Goal: Task Accomplishment & Management: Complete application form

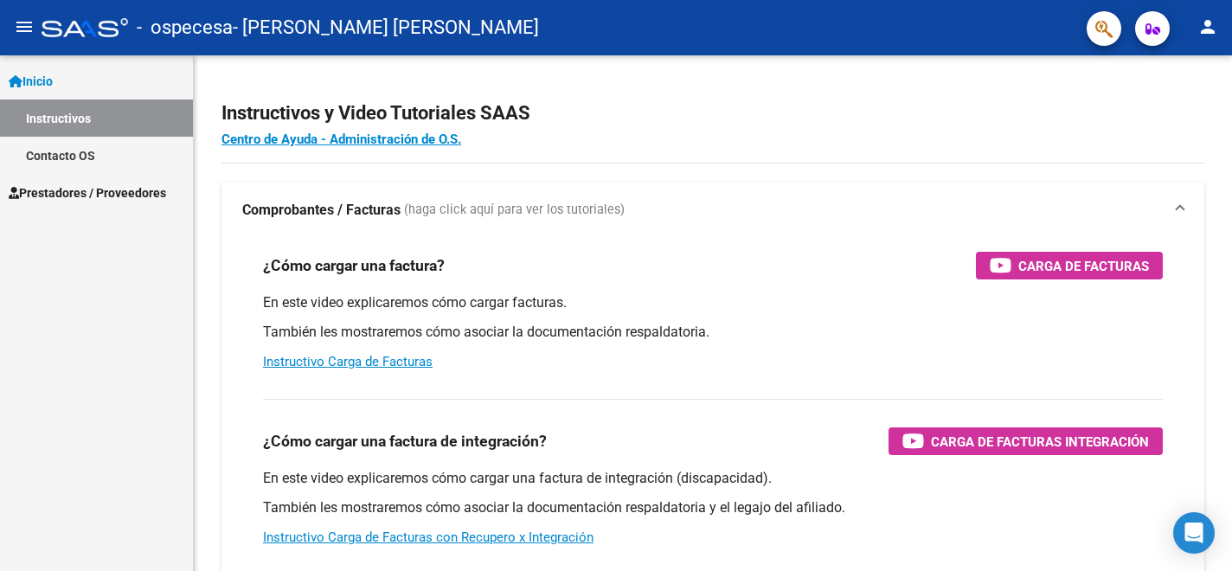
click at [86, 192] on span "Prestadores / Proveedores" at bounding box center [87, 192] width 157 height 19
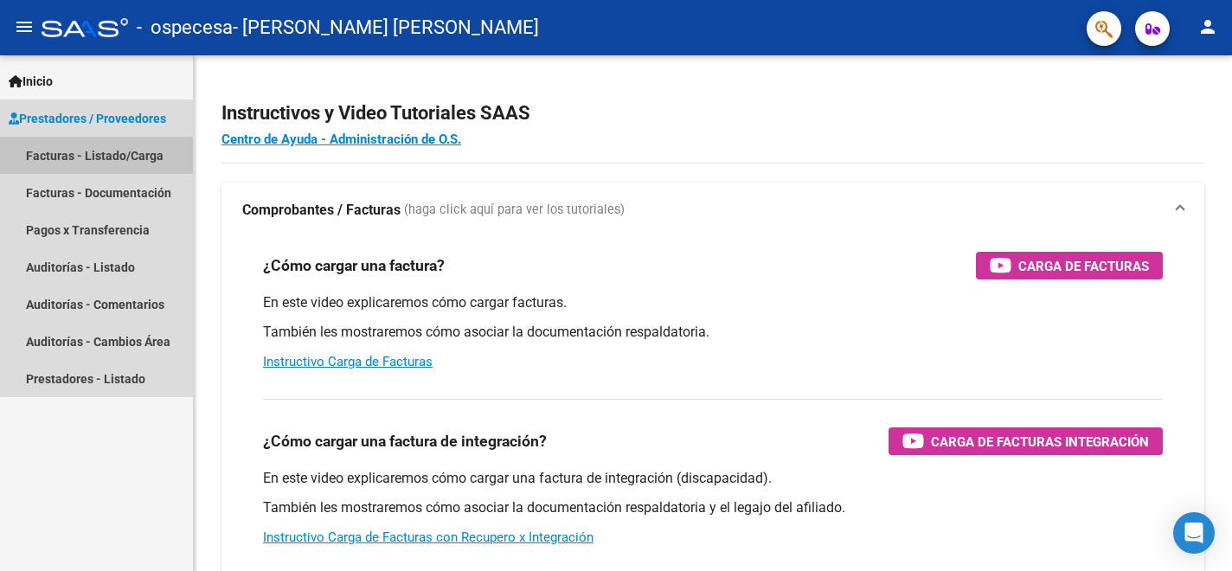
click at [145, 160] on link "Facturas - Listado/Carga" at bounding box center [96, 155] width 193 height 37
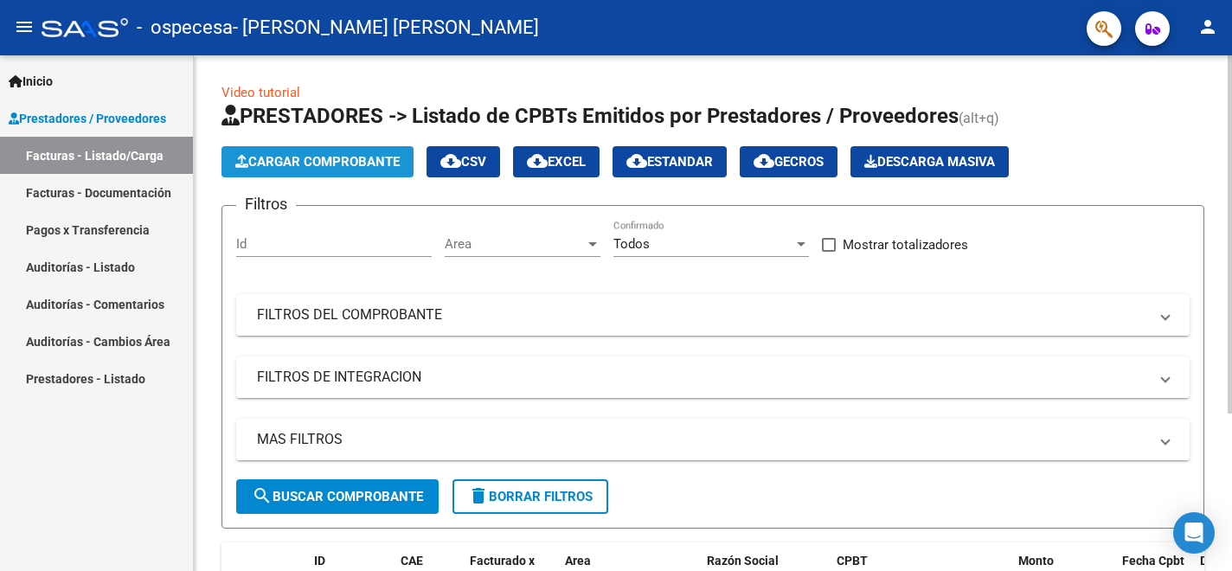
click at [352, 158] on span "Cargar Comprobante" at bounding box center [317, 162] width 164 height 16
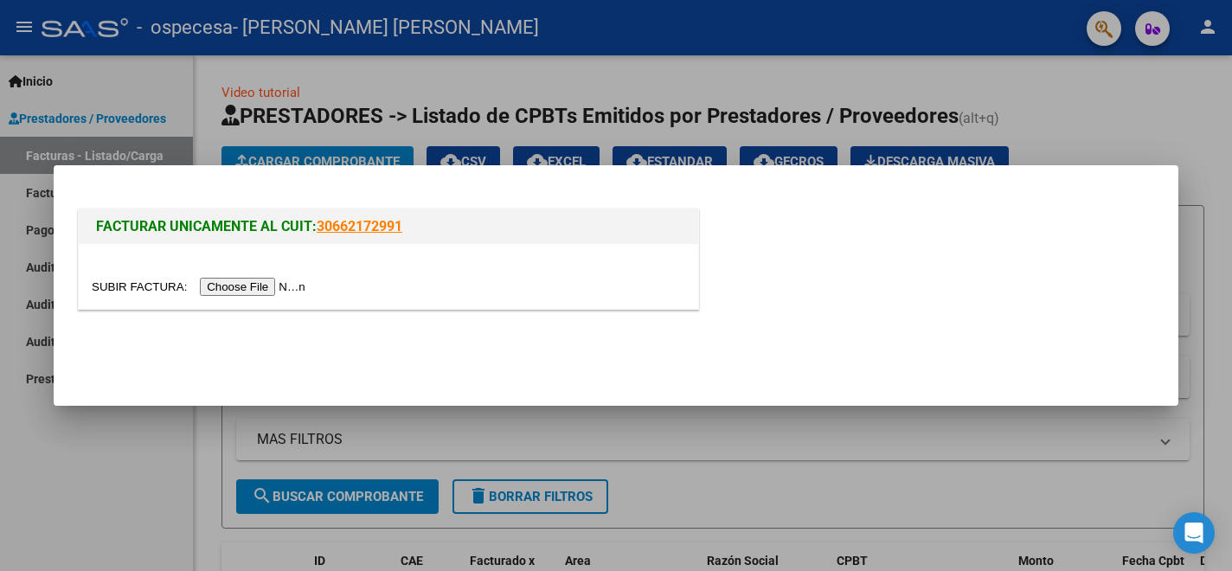
click at [295, 286] on input "file" at bounding box center [201, 287] width 219 height 18
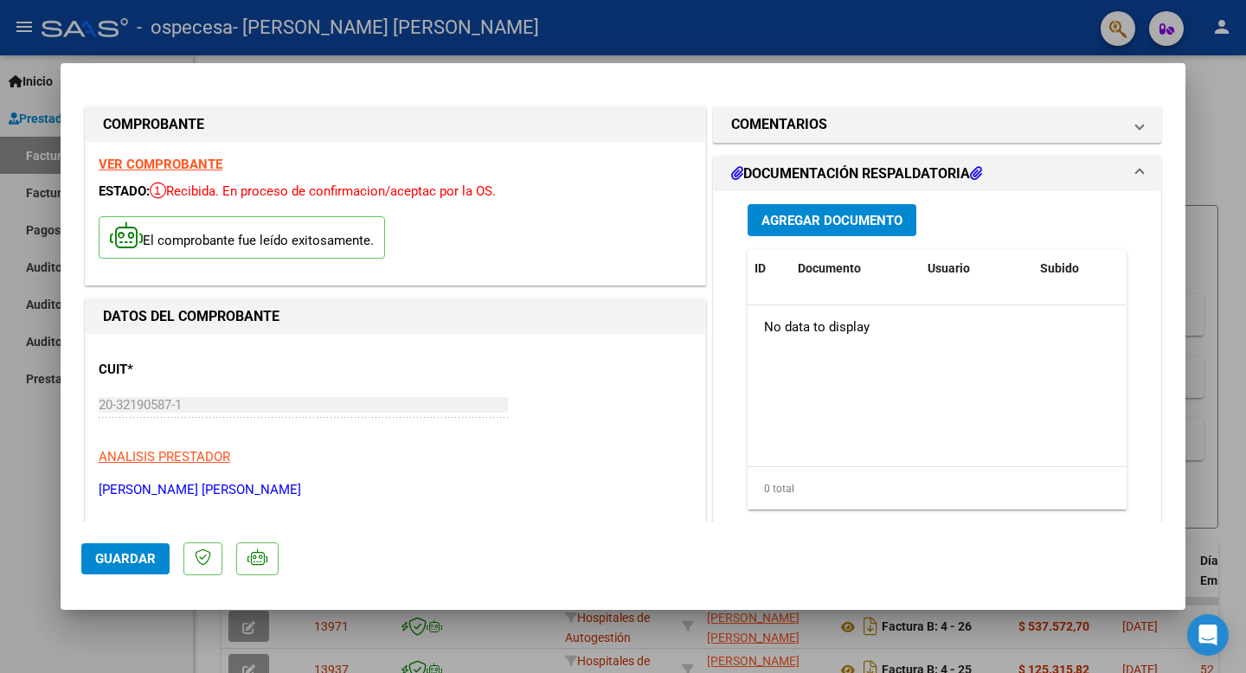
click at [850, 224] on span "Agregar Documento" at bounding box center [831, 221] width 141 height 16
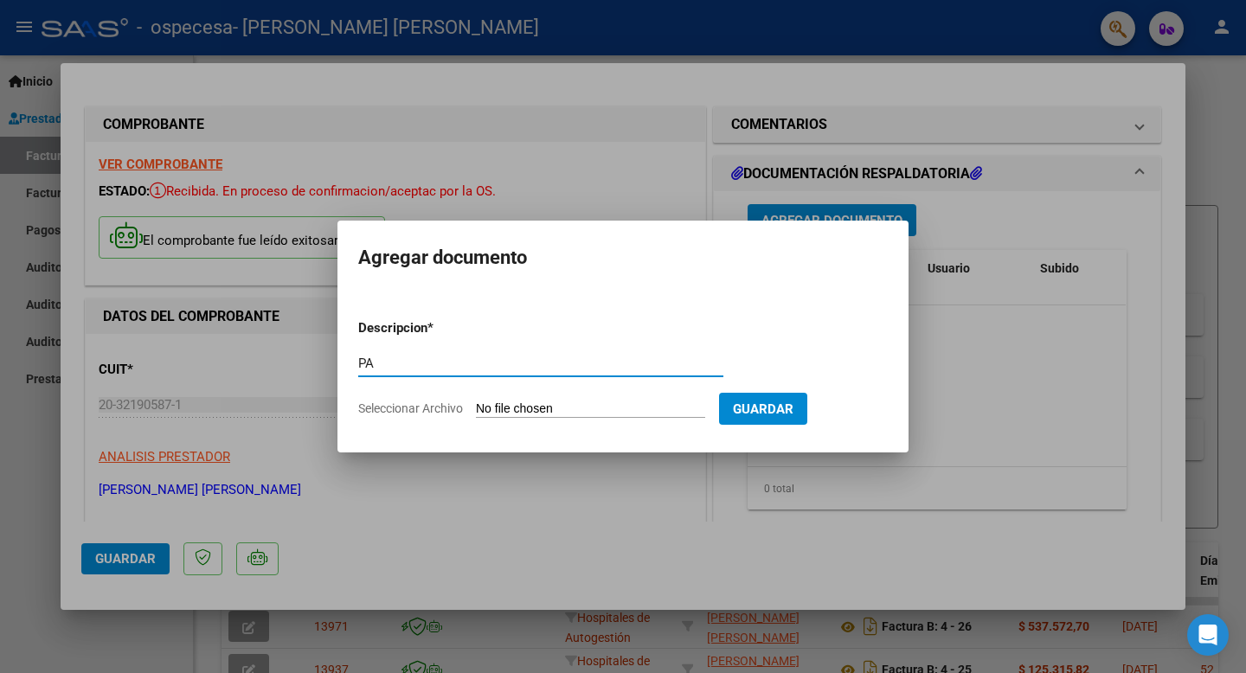
type input "P"
type input "LIVA / [PERSON_NAME]"
click at [605, 409] on input "Seleccionar Archivo" at bounding box center [590, 409] width 229 height 16
type input "C:\fakepath\[PERSON_NAME].HEIC"
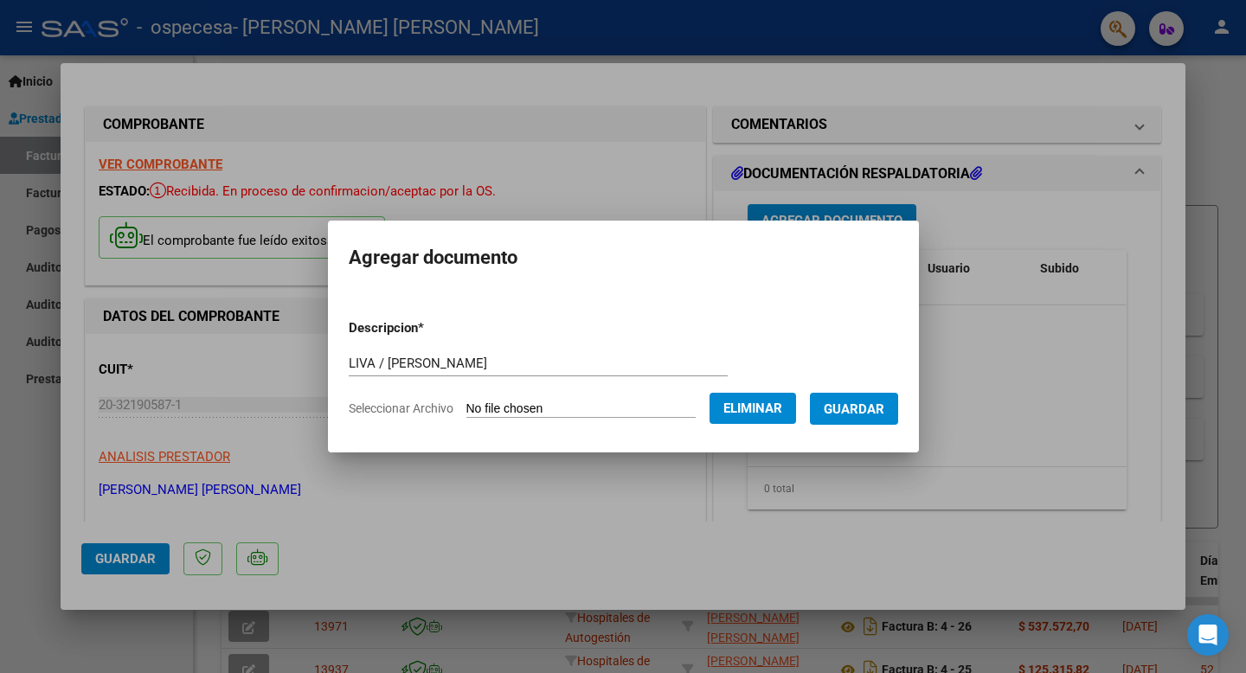
click at [861, 409] on span "Guardar" at bounding box center [853, 409] width 61 height 16
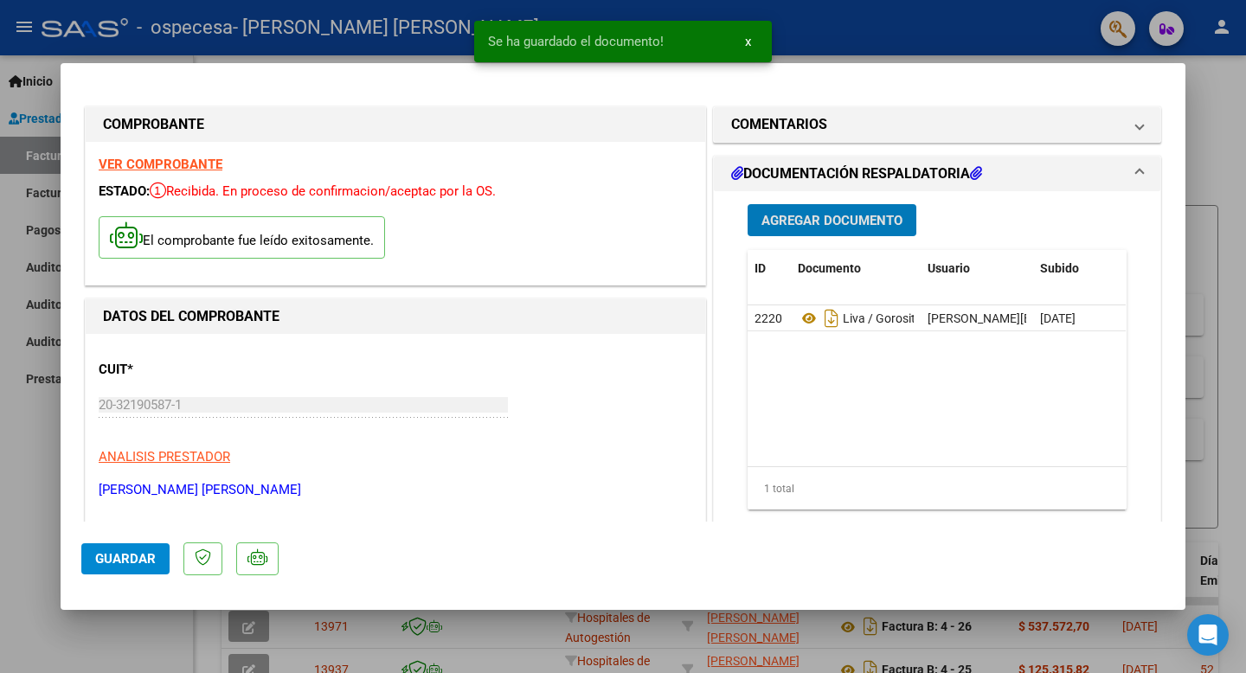
click at [824, 221] on span "Agregar Documento" at bounding box center [831, 221] width 141 height 16
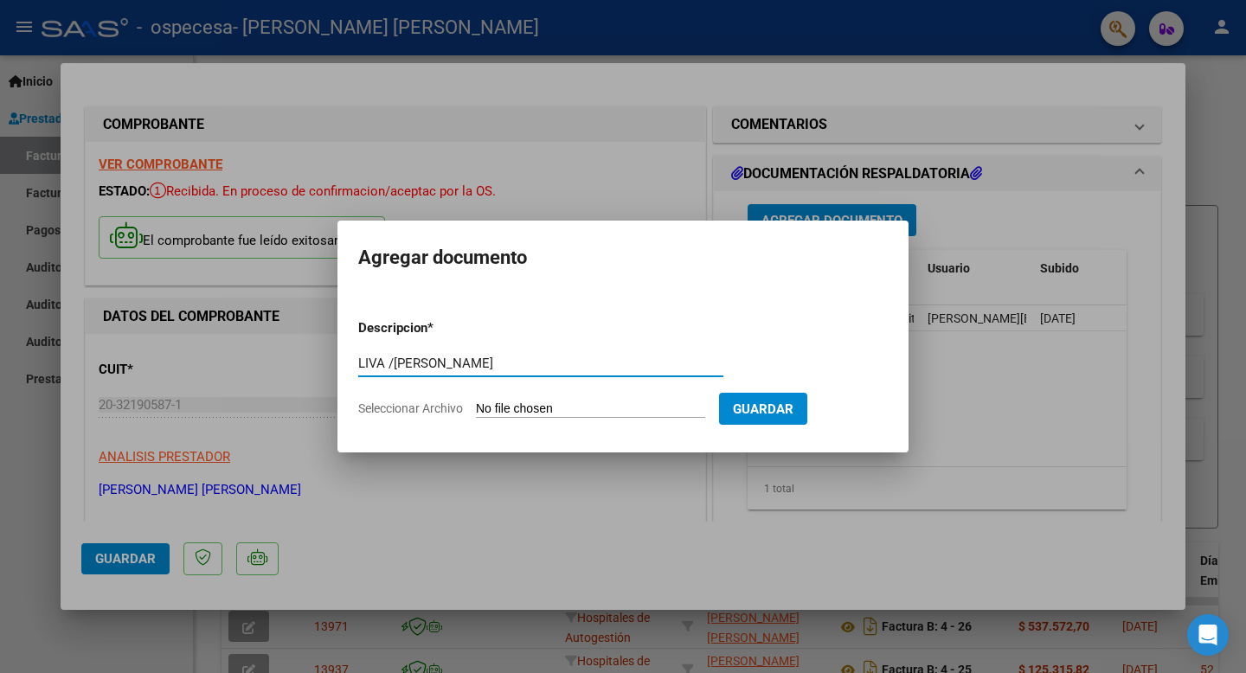
type input "LIVA /[PERSON_NAME]"
click at [658, 412] on input "Seleccionar Archivo" at bounding box center [590, 409] width 229 height 16
type input "C:\fakepath\[PERSON_NAME]. .HEIC"
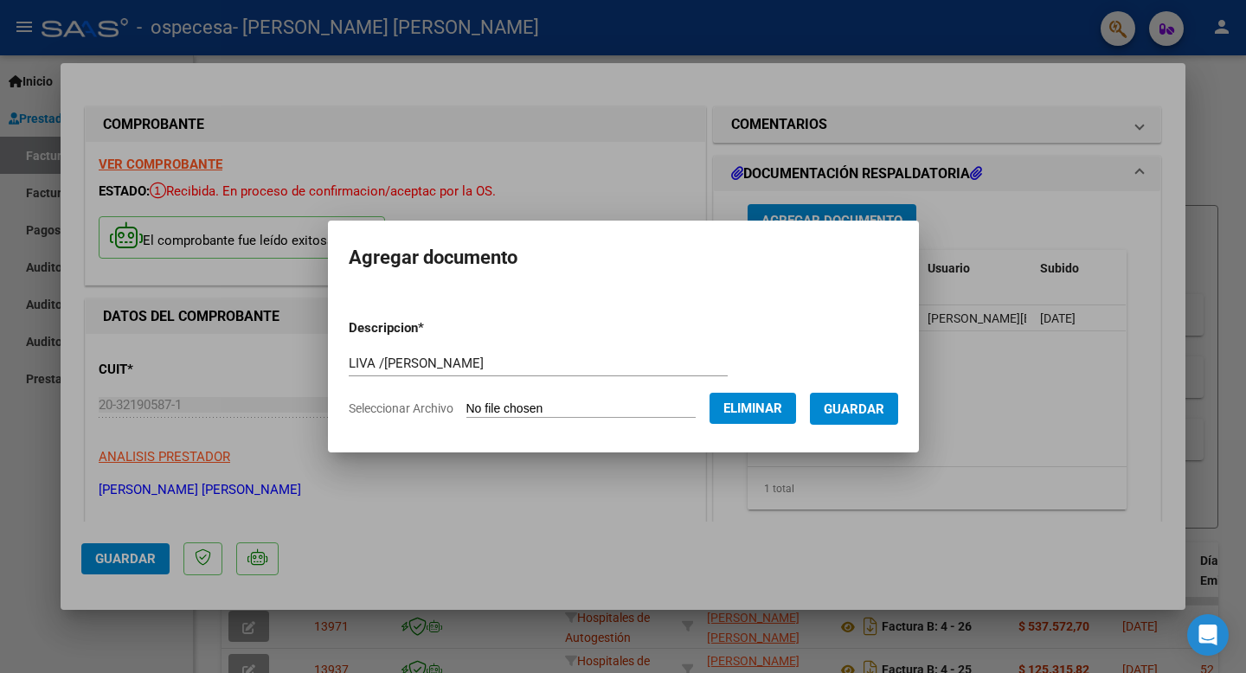
click at [855, 412] on span "Guardar" at bounding box center [853, 409] width 61 height 16
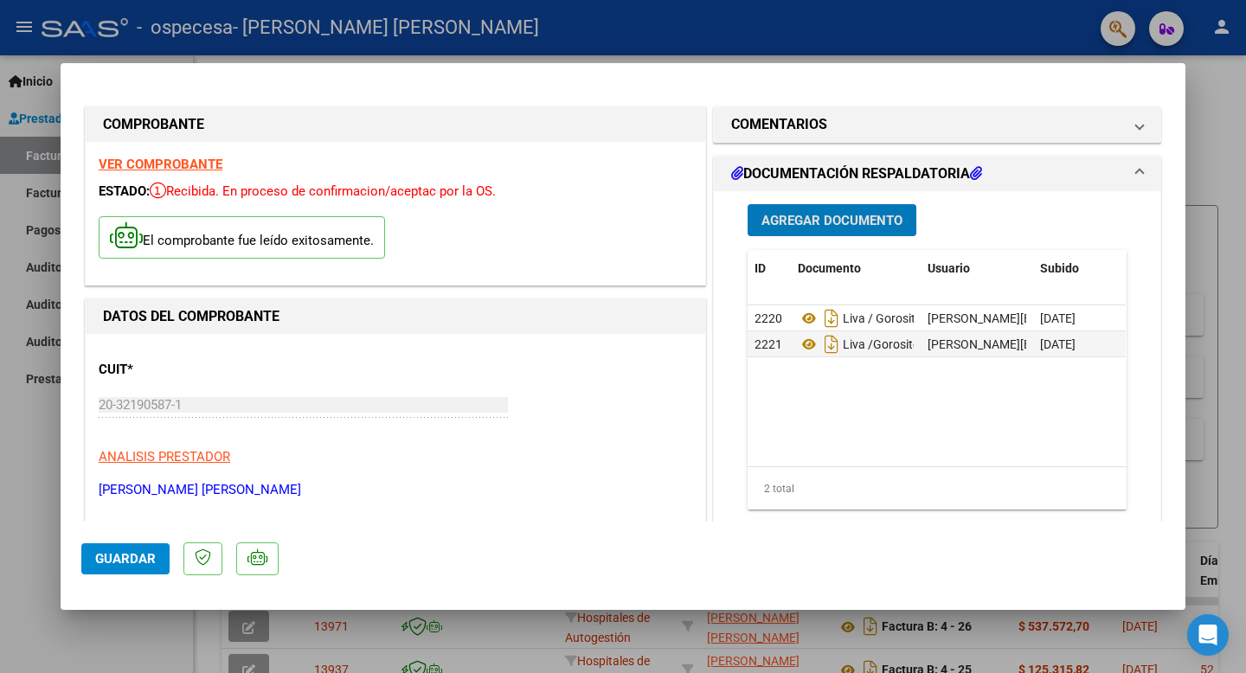
click at [128, 559] on span "Guardar" at bounding box center [125, 559] width 61 height 16
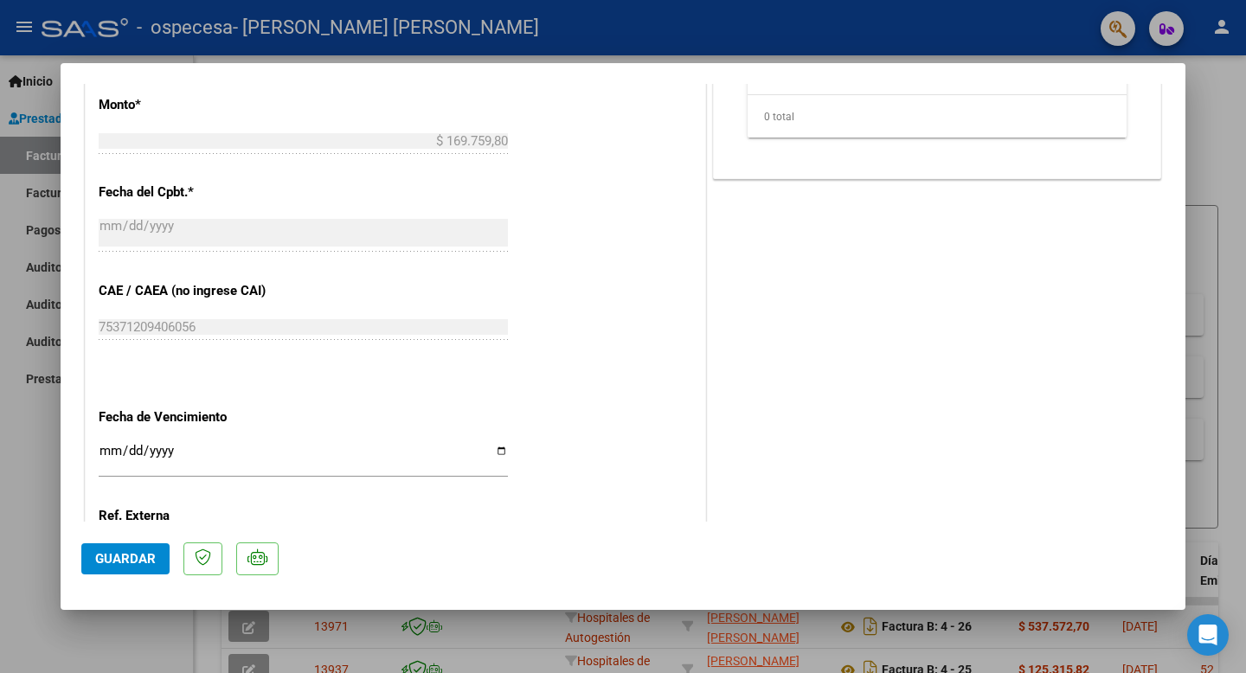
scroll to position [944, 0]
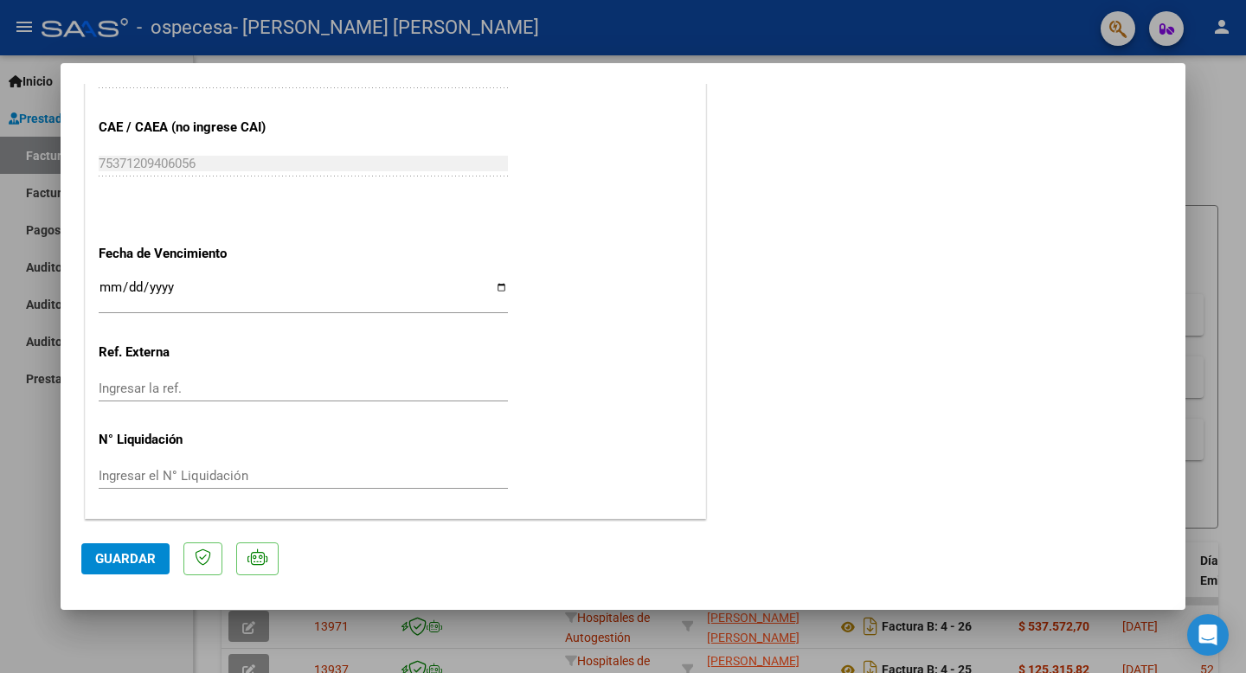
click at [144, 567] on button "Guardar" at bounding box center [125, 558] width 88 height 31
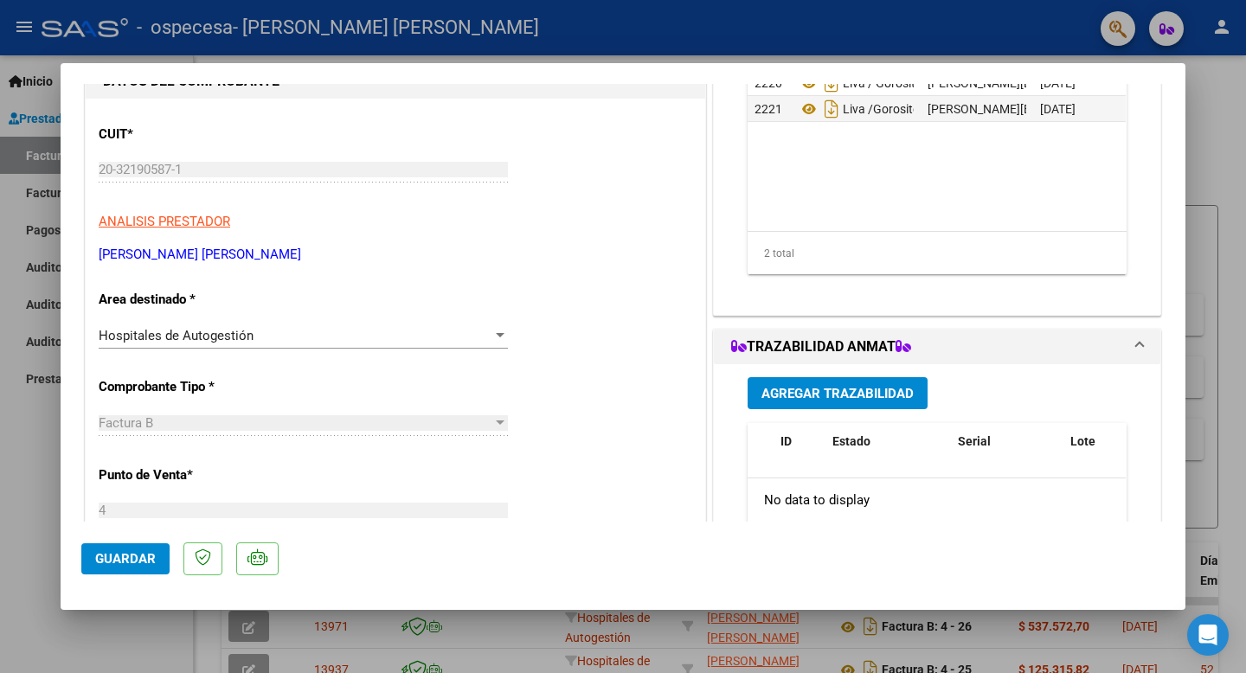
scroll to position [0, 0]
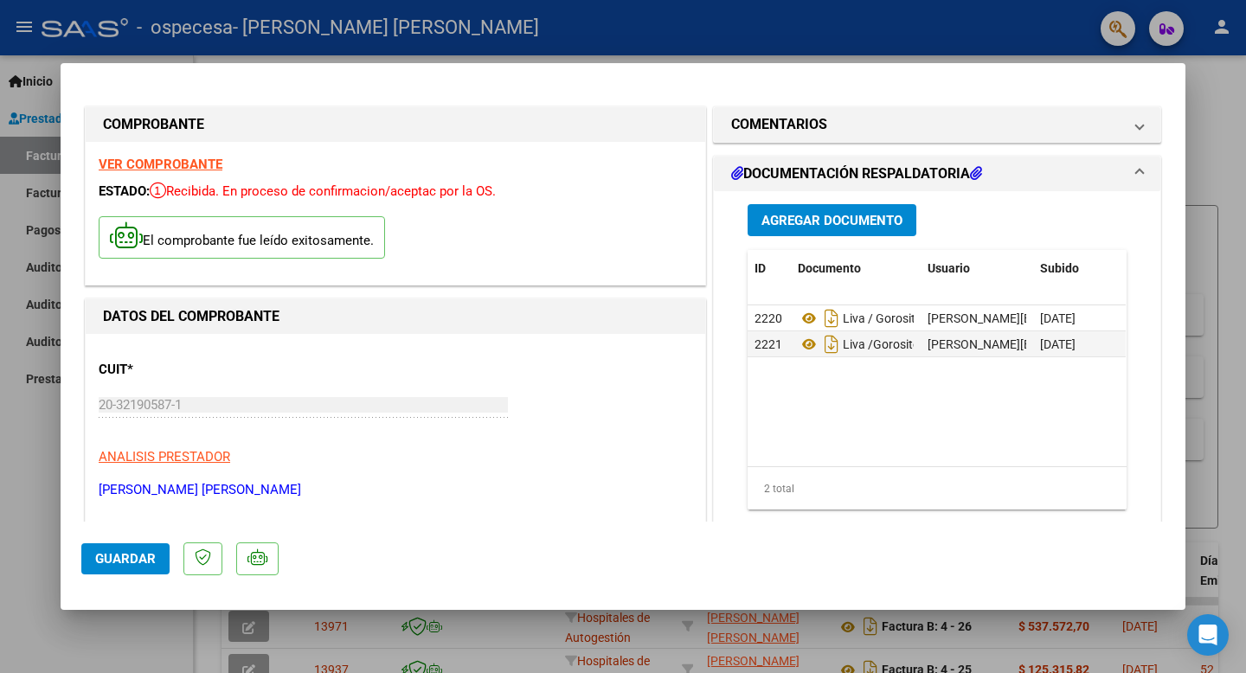
click at [146, 160] on strong "VER COMPROBANTE" at bounding box center [161, 165] width 124 height 16
click at [35, 457] on div at bounding box center [623, 336] width 1246 height 673
type input "$ 0,00"
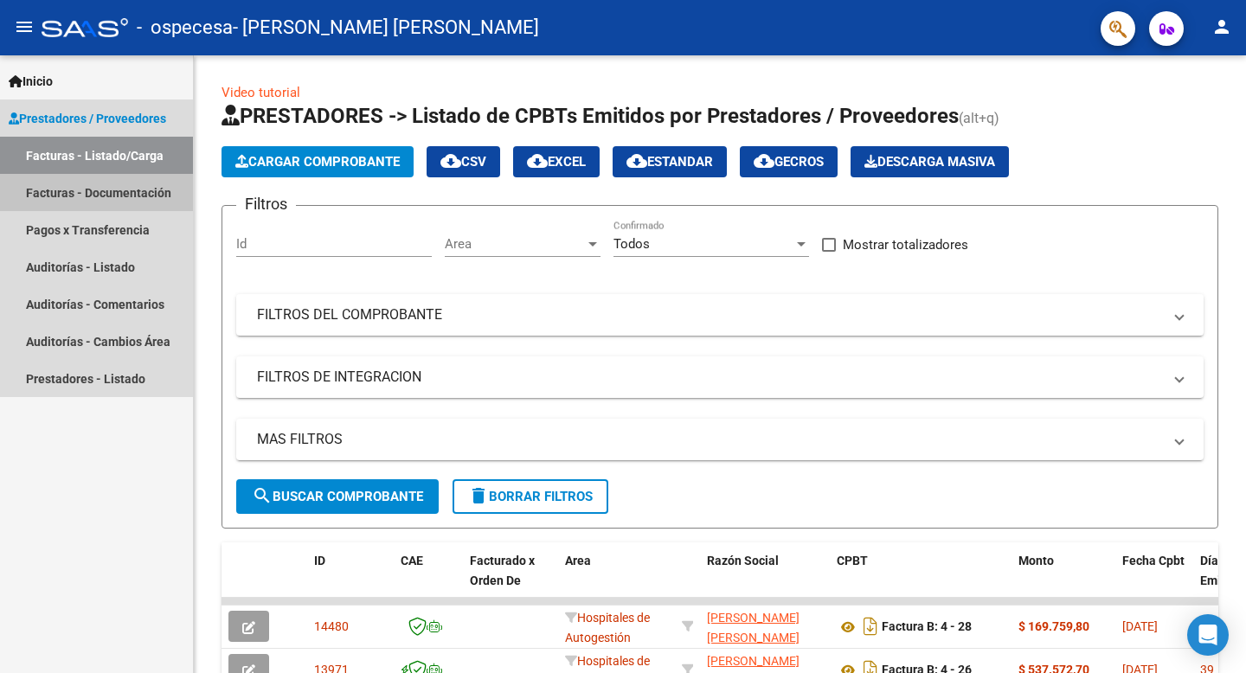
click at [94, 189] on link "Facturas - Documentación" at bounding box center [96, 192] width 193 height 37
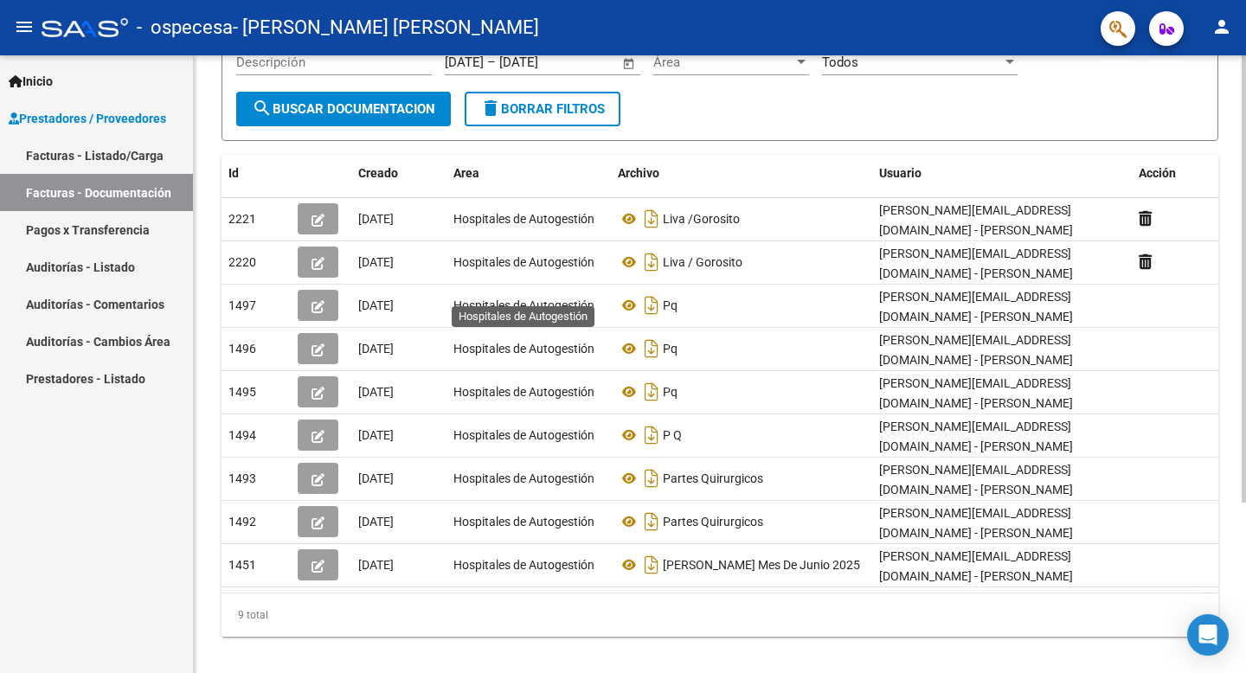
scroll to position [235, 0]
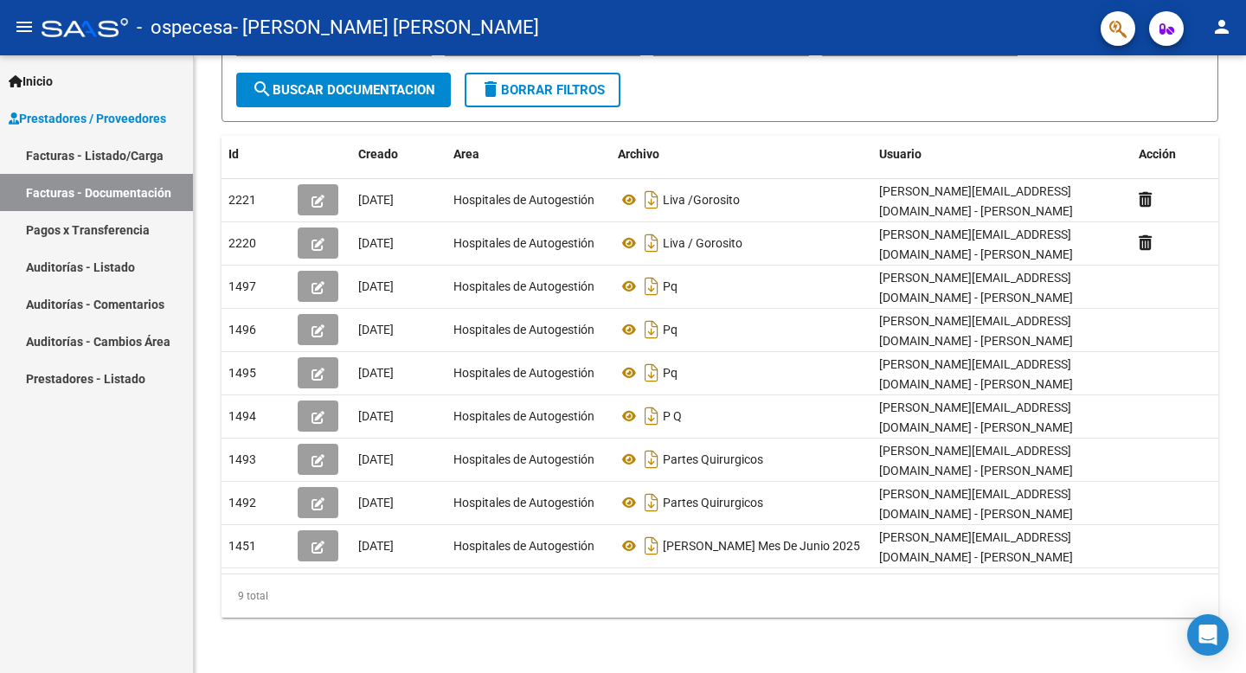
click at [122, 234] on link "Pagos x Transferencia" at bounding box center [96, 229] width 193 height 37
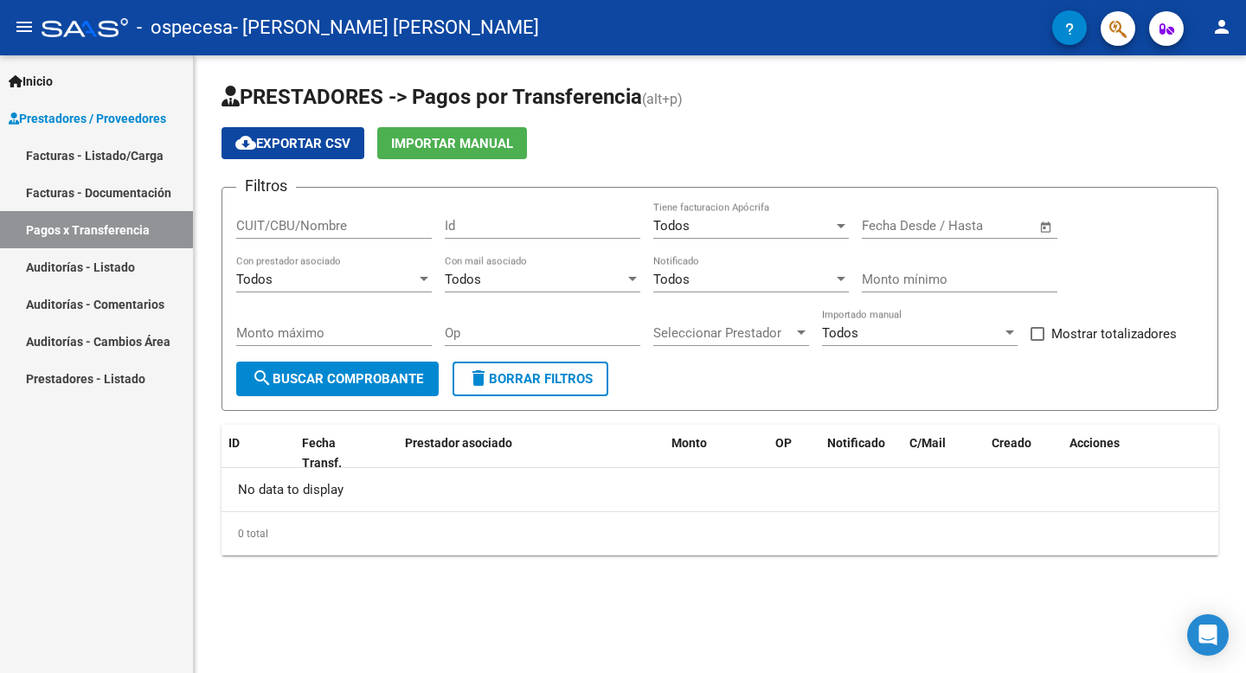
click at [94, 267] on link "Auditorías - Listado" at bounding box center [96, 266] width 193 height 37
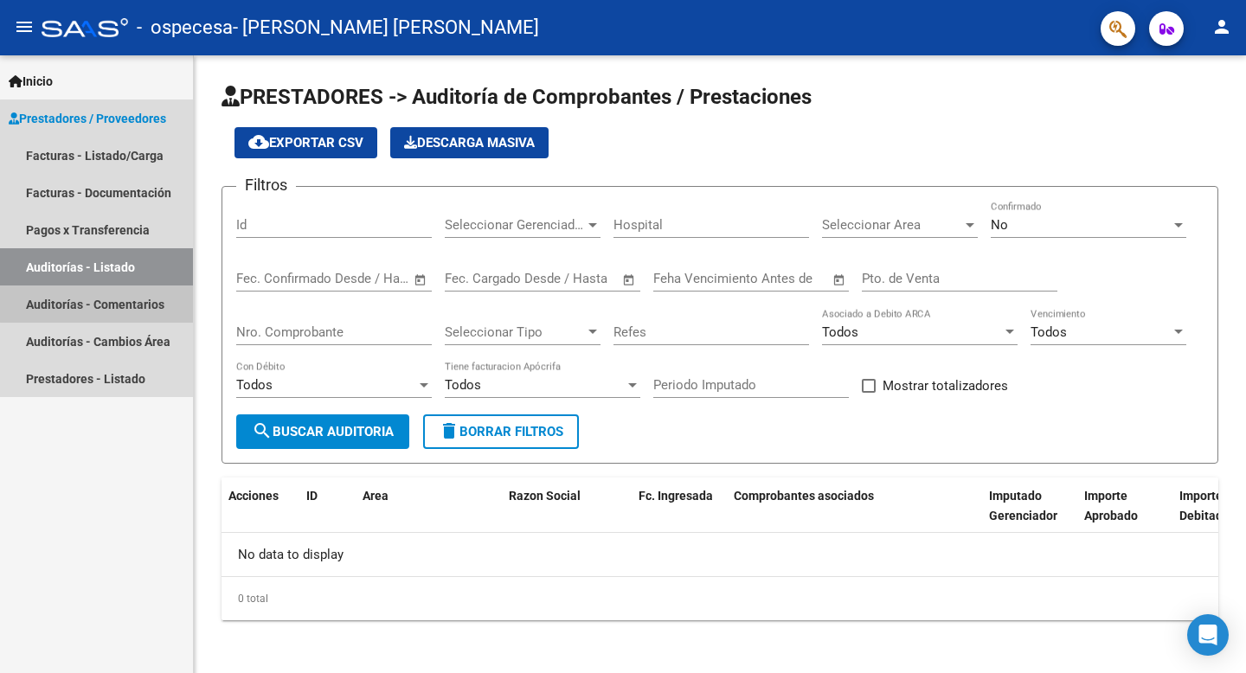
click at [98, 300] on link "Auditorías - Comentarios" at bounding box center [96, 303] width 193 height 37
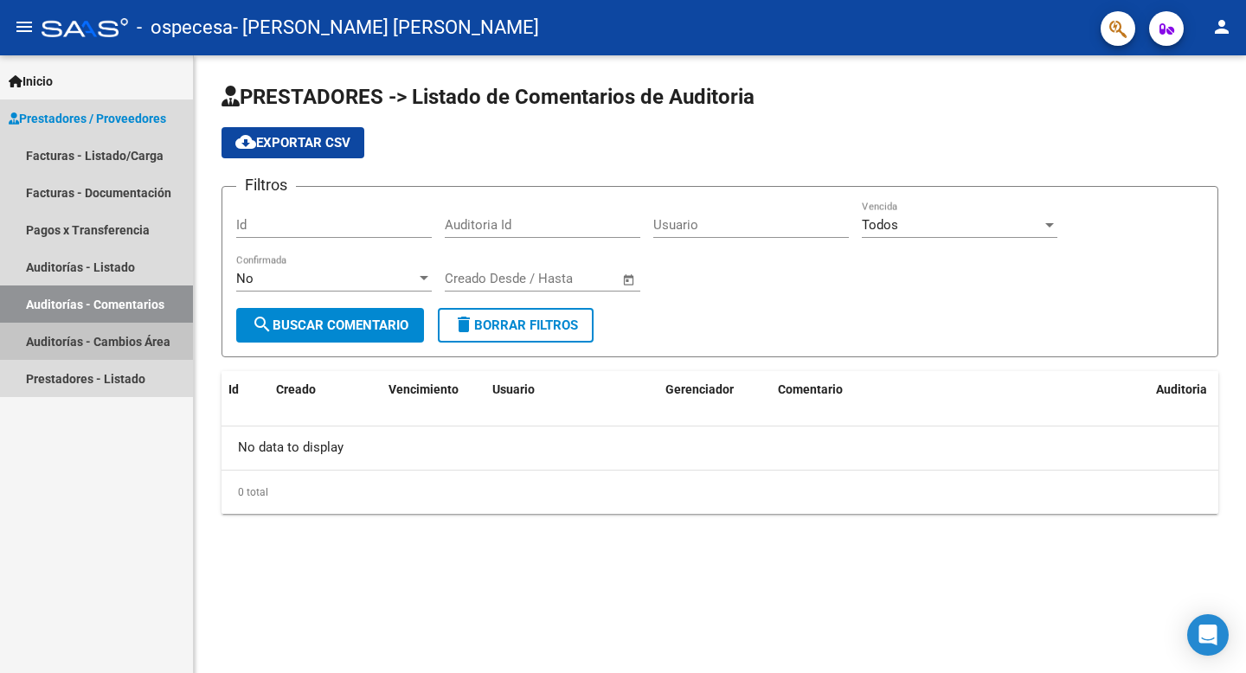
click at [108, 342] on link "Auditorías - Cambios Área" at bounding box center [96, 341] width 193 height 37
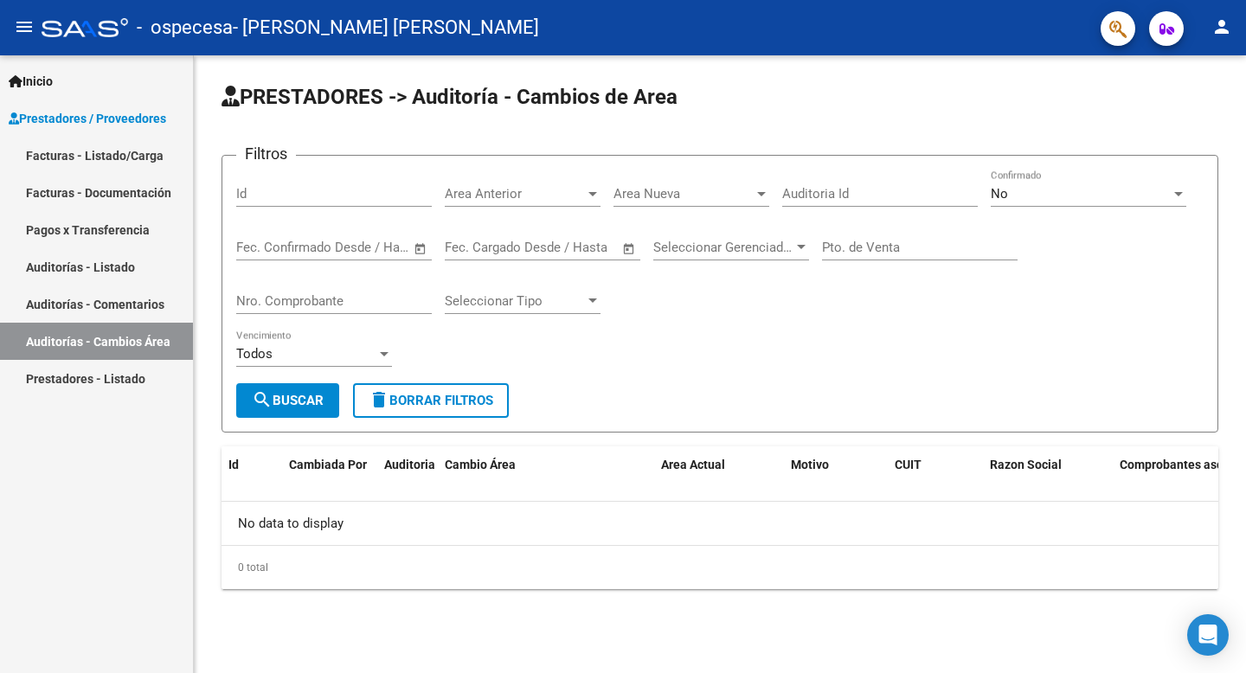
click at [108, 367] on link "Prestadores - Listado" at bounding box center [96, 378] width 193 height 37
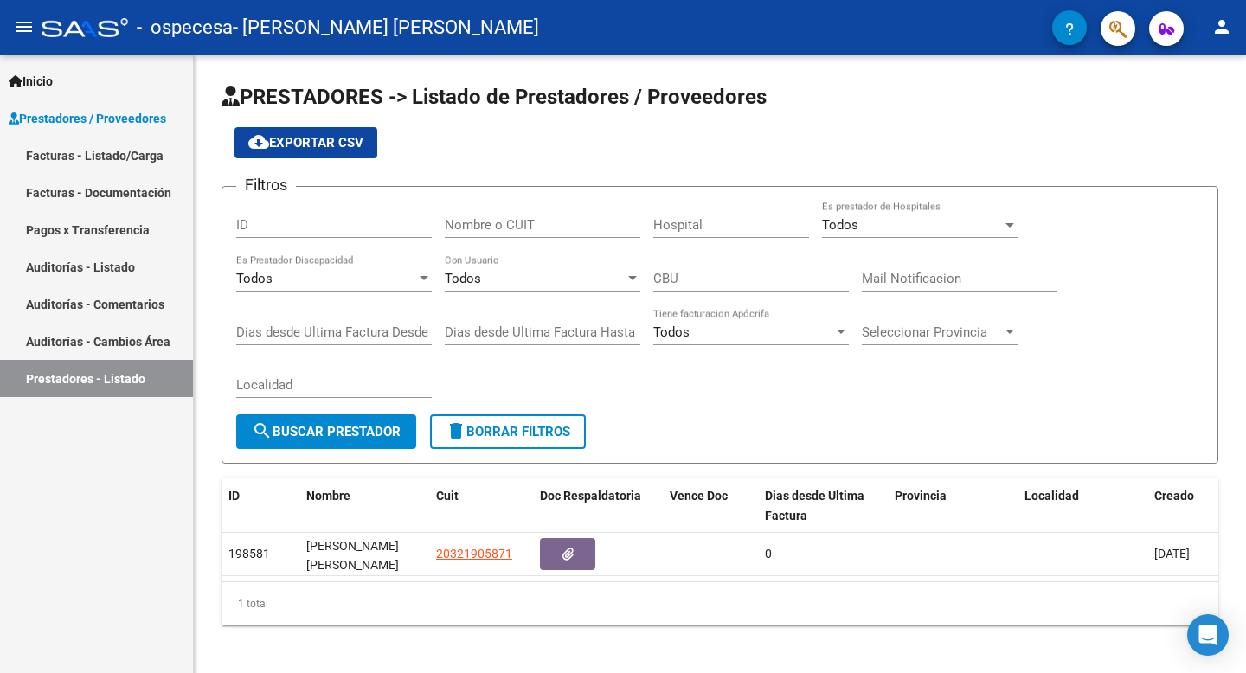
click at [104, 343] on link "Auditorías - Cambios Área" at bounding box center [96, 341] width 193 height 37
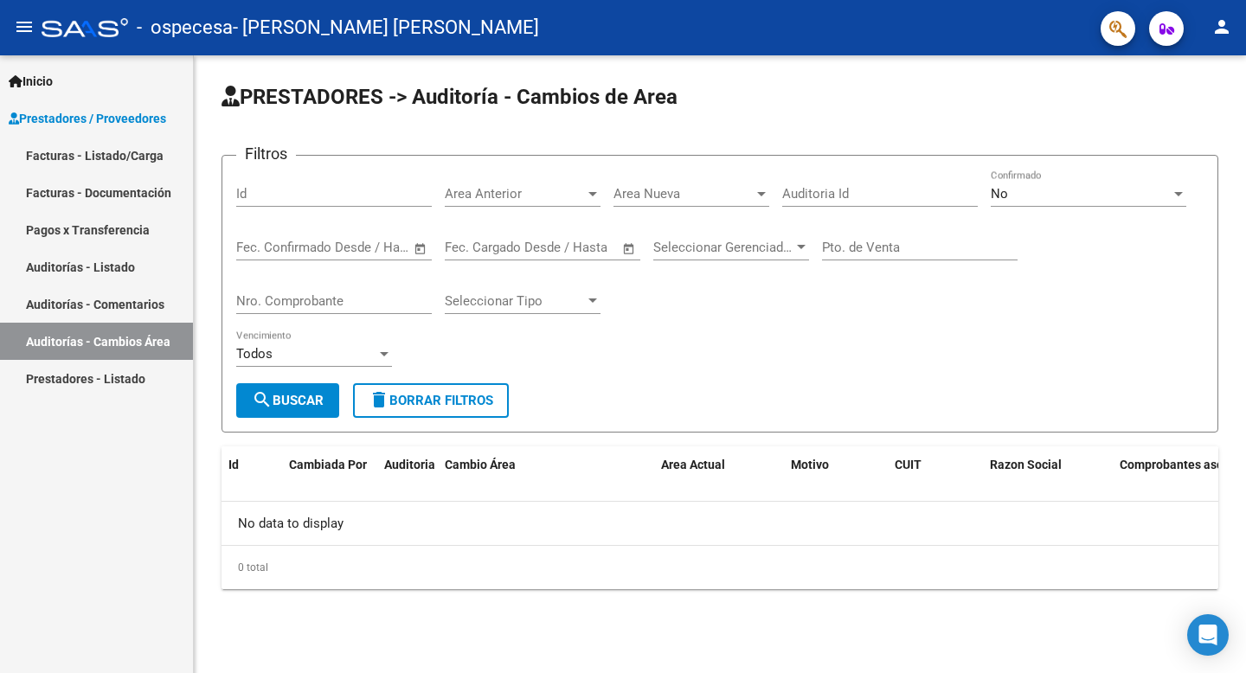
click at [105, 298] on link "Auditorías - Comentarios" at bounding box center [96, 303] width 193 height 37
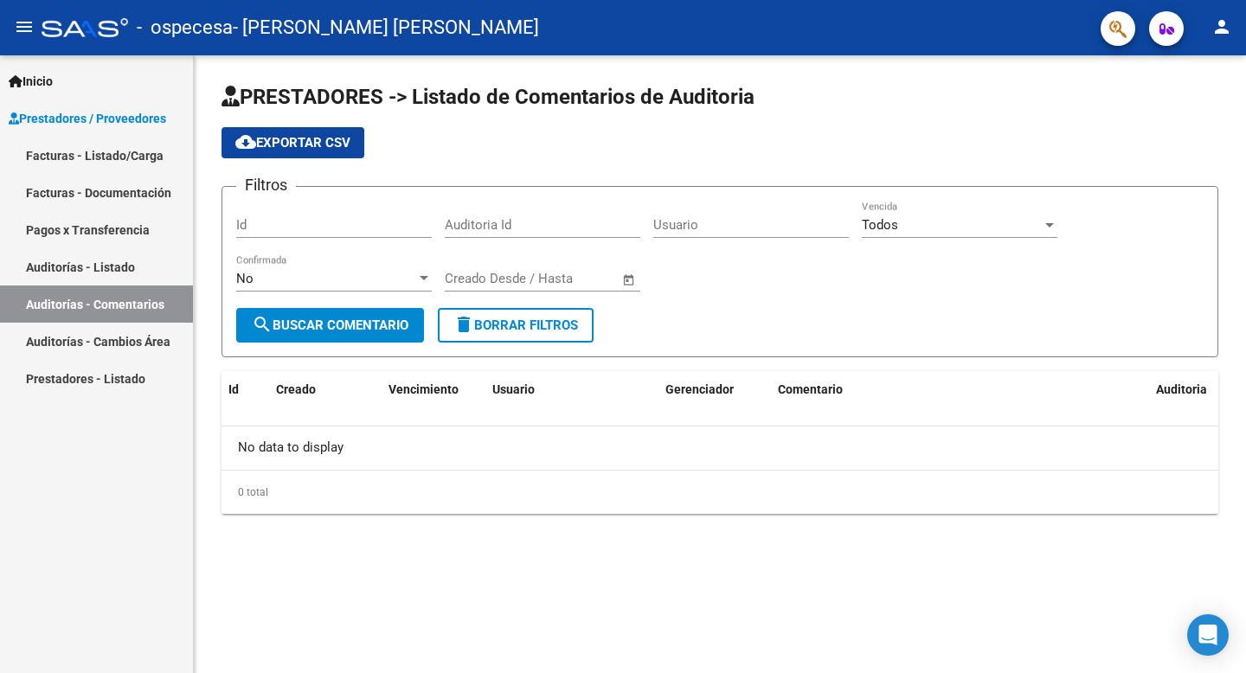
click at [102, 266] on link "Auditorías - Listado" at bounding box center [96, 266] width 193 height 37
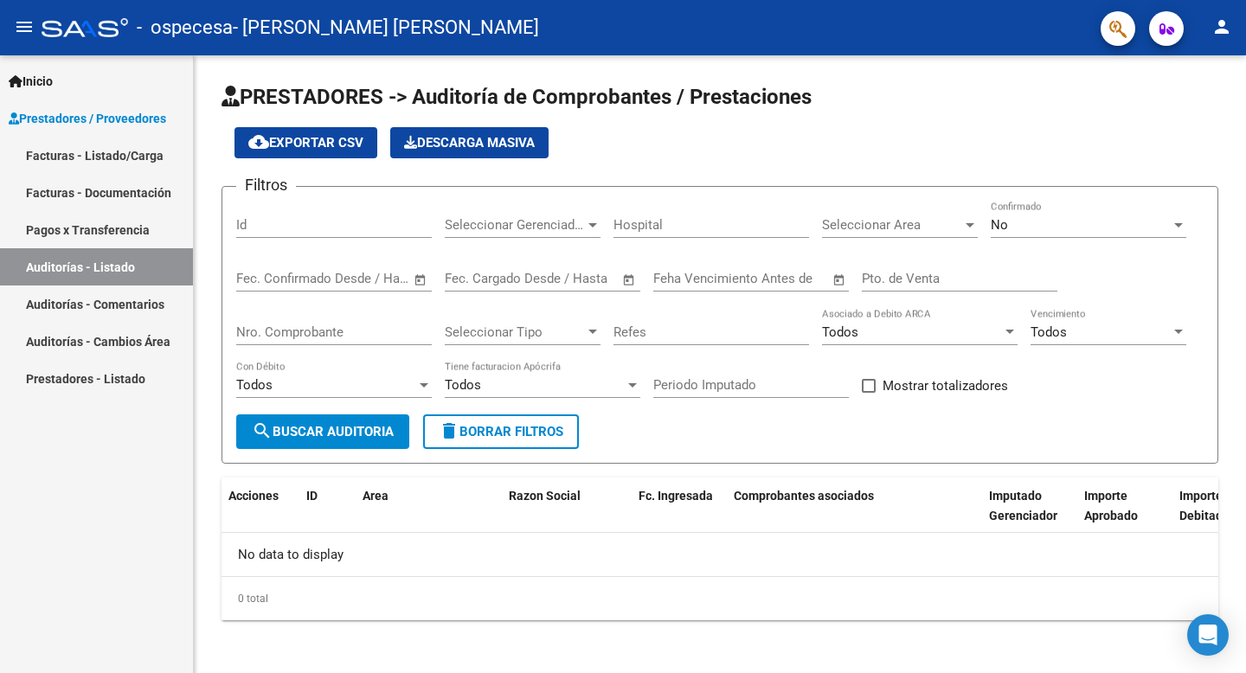
click at [102, 227] on link "Pagos x Transferencia" at bounding box center [96, 229] width 193 height 37
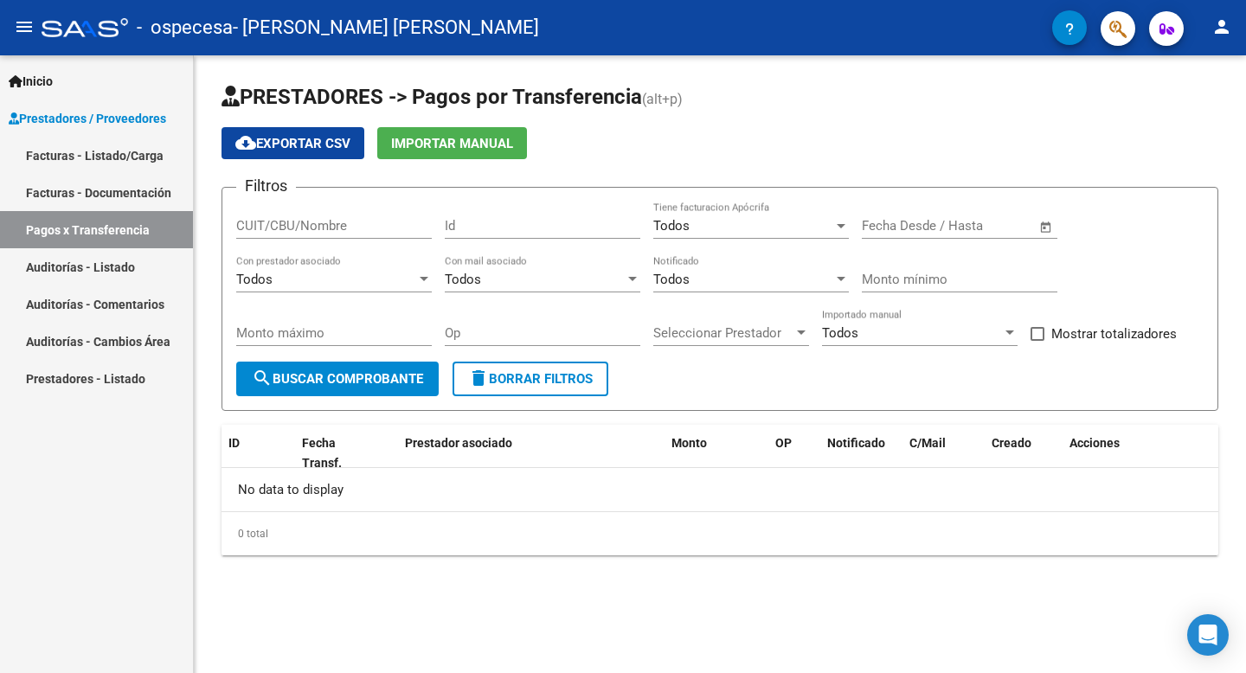
click at [292, 221] on input "CUIT/CBU/Nombre" at bounding box center [333, 226] width 195 height 16
type input "20321905871"
click at [416, 376] on span "search Buscar Comprobante" at bounding box center [337, 379] width 171 height 16
click at [59, 188] on link "Facturas - Documentación" at bounding box center [96, 192] width 193 height 37
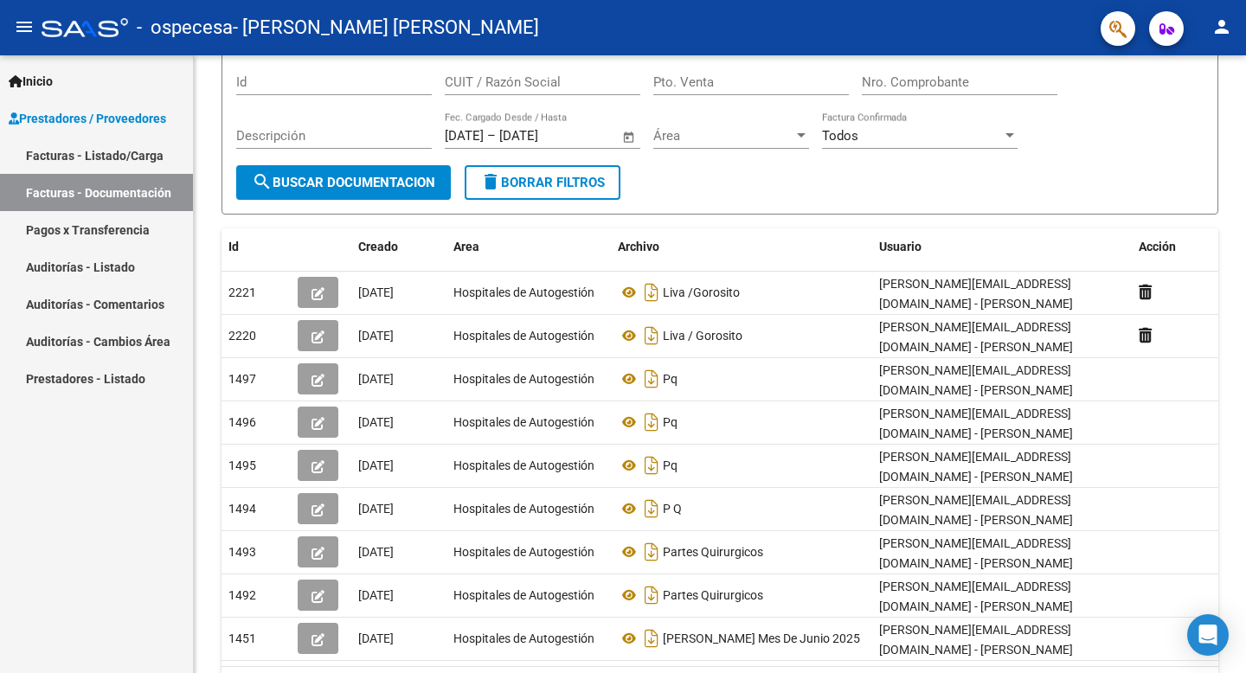
click at [92, 154] on link "Facturas - Listado/Carga" at bounding box center [96, 155] width 193 height 37
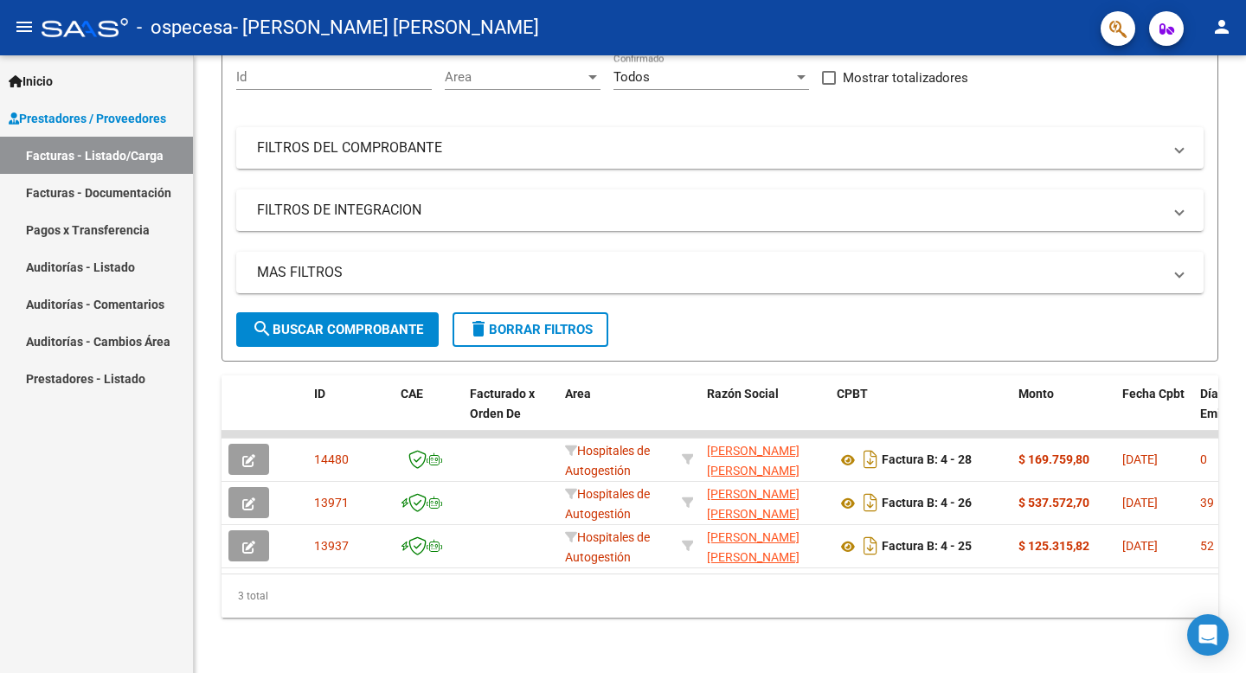
click at [150, 122] on span "Prestadores / Proveedores" at bounding box center [87, 118] width 157 height 19
